Goal: Task Accomplishment & Management: Manage account settings

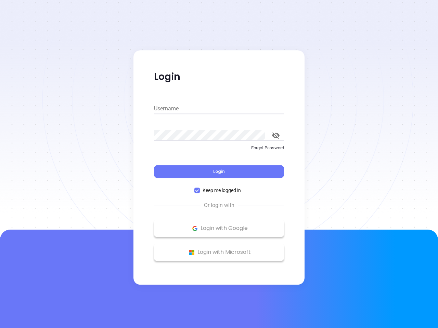
click at [219, 164] on div "Login" at bounding box center [219, 167] width 130 height 21
click at [219, 109] on input "Username" at bounding box center [219, 108] width 130 height 11
click at [276, 135] on icon "toggle password visibility" at bounding box center [276, 135] width 8 height 7
click at [219, 172] on span "Login" at bounding box center [219, 172] width 12 height 6
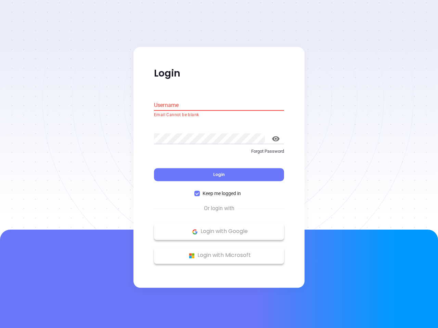
click at [219, 191] on span "Keep me logged in" at bounding box center [222, 194] width 44 height 8
click at [200, 191] on input "Keep me logged in" at bounding box center [196, 193] width 5 height 5
checkbox input "false"
click at [219, 229] on p "Login with Google" at bounding box center [218, 232] width 123 height 10
click at [219, 252] on p "Login with Microsoft" at bounding box center [218, 256] width 123 height 10
